Goal: Navigation & Orientation: Find specific page/section

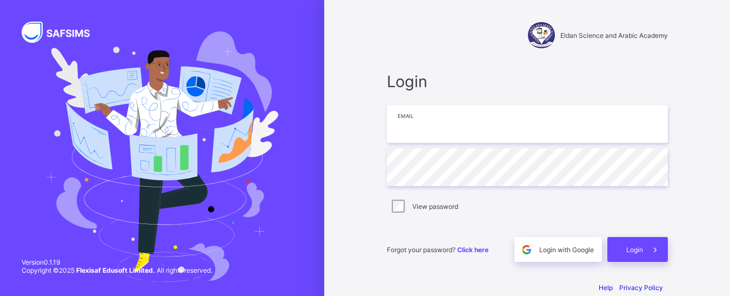
click at [435, 128] on input "email" at bounding box center [527, 124] width 281 height 38
type input "**********"
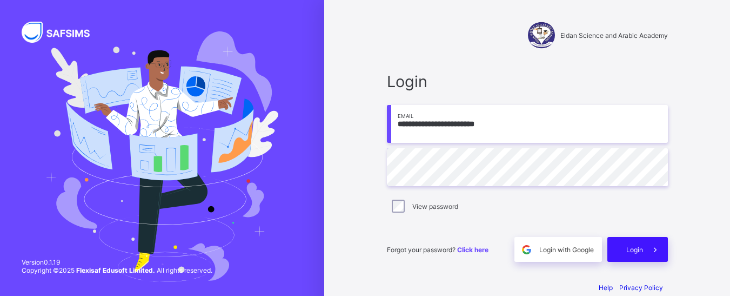
click at [638, 249] on span "Login" at bounding box center [634, 249] width 17 height 8
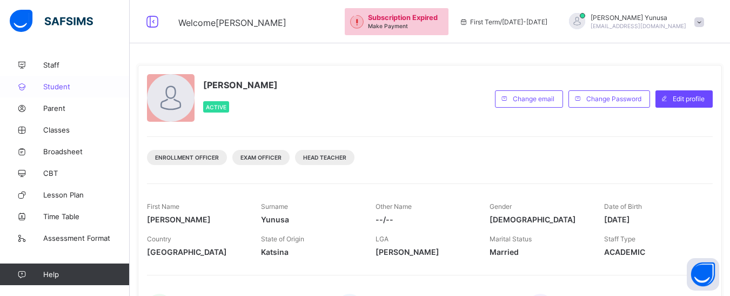
click at [50, 84] on span "Student" at bounding box center [86, 86] width 86 height 9
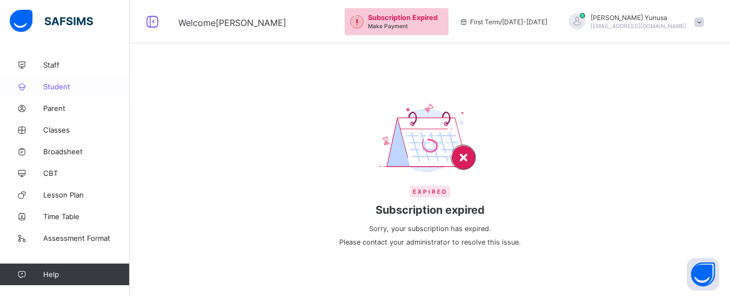
click at [54, 86] on span "Student" at bounding box center [86, 86] width 86 height 9
click at [61, 86] on span "Student" at bounding box center [86, 86] width 86 height 9
click at [59, 89] on span "Student" at bounding box center [86, 86] width 86 height 9
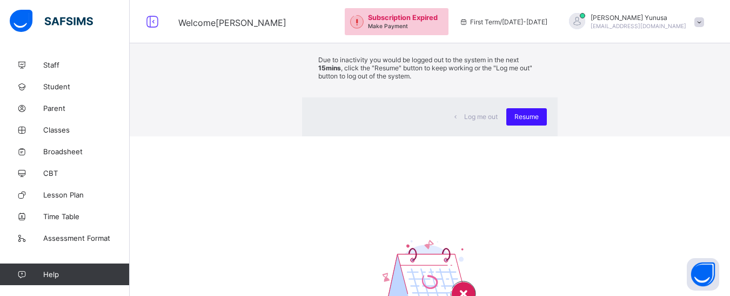
click at [514, 121] on span "Resume" at bounding box center [526, 116] width 24 height 8
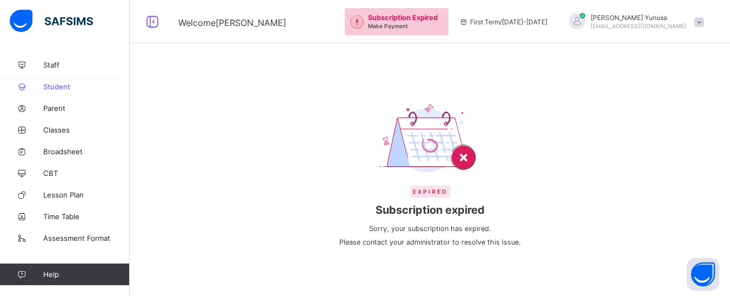
click at [63, 85] on span "Student" at bounding box center [86, 86] width 86 height 9
click at [46, 66] on span "Staff" at bounding box center [86, 65] width 86 height 9
click at [52, 128] on span "Classes" at bounding box center [86, 129] width 86 height 9
click at [54, 106] on span "Parent" at bounding box center [86, 108] width 86 height 9
click at [60, 83] on span "Student" at bounding box center [86, 86] width 86 height 9
